Goal: Transaction & Acquisition: Purchase product/service

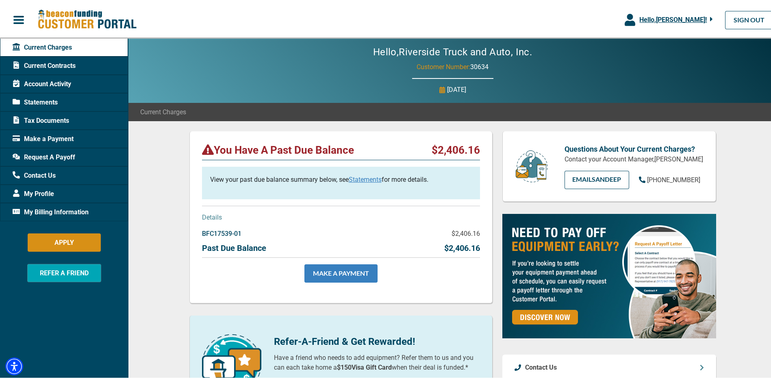
click at [330, 269] on link "MAKE A PAYMENT" at bounding box center [340, 272] width 73 height 18
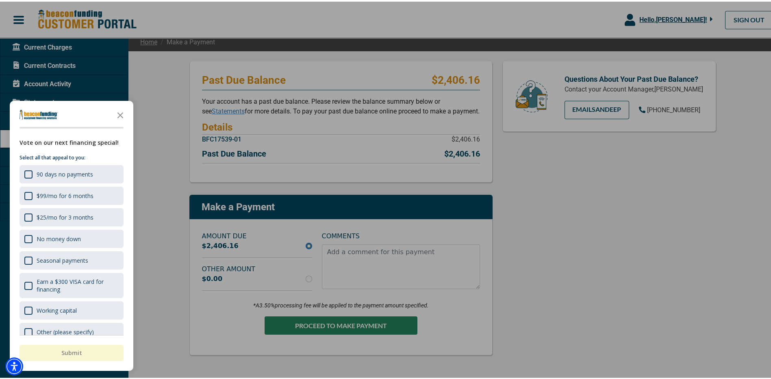
scroll to position [81, 0]
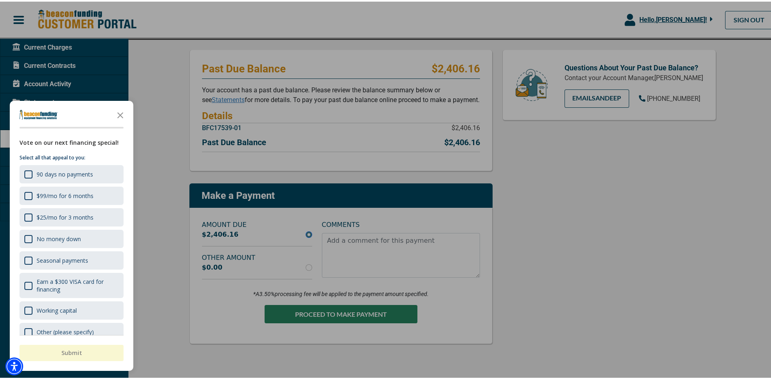
click at [354, 311] on div at bounding box center [388, 189] width 777 height 379
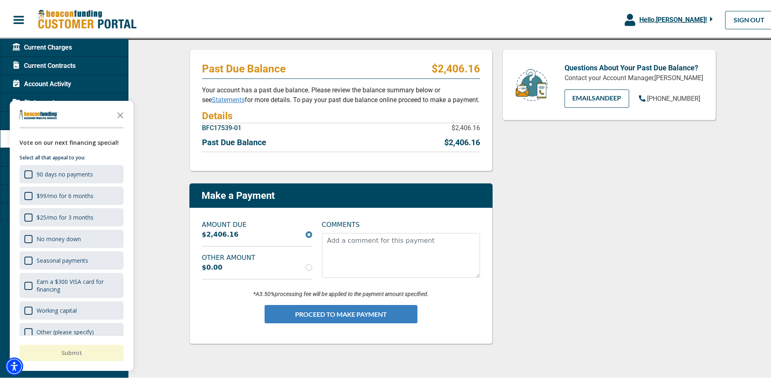
click at [320, 313] on button "PROCEED TO MAKE PAYMENT" at bounding box center [341, 312] width 153 height 18
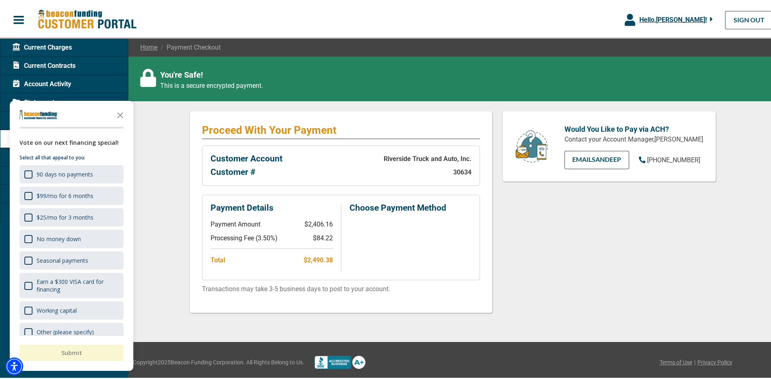
scroll to position [67, 0]
